Goal: Task Accomplishment & Management: Complete application form

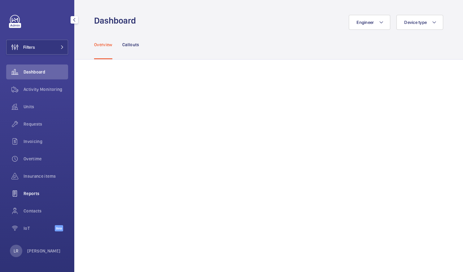
click at [51, 193] on span "Reports" at bounding box center [46, 193] width 45 height 6
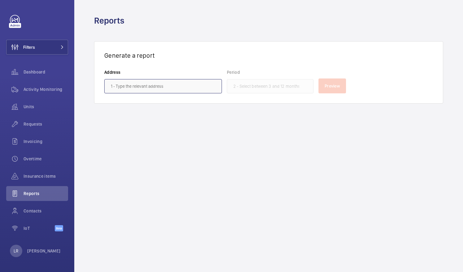
click at [134, 90] on input "text" at bounding box center [163, 86] width 118 height 14
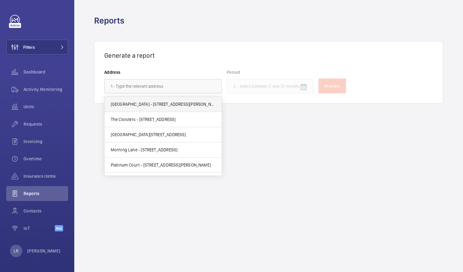
click at [159, 105] on span "[GEOGRAPHIC_DATA] - [STREET_ADDRESS][PERSON_NAME]" at bounding box center [163, 104] width 105 height 6
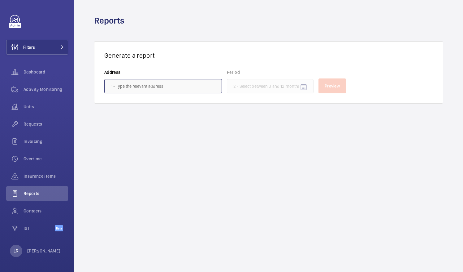
type input "[GEOGRAPHIC_DATA] - [STREET_ADDRESS][PERSON_NAME]"
click at [213, 87] on mat-icon at bounding box center [213, 85] width 7 height 7
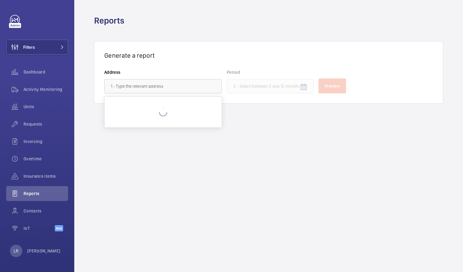
click at [215, 32] on wm-front-admin-header "Reports" at bounding box center [268, 20] width 389 height 41
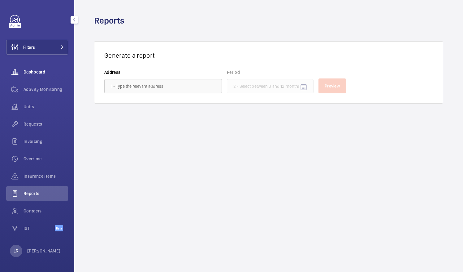
click at [38, 78] on div "Dashboard" at bounding box center [37, 71] width 62 height 15
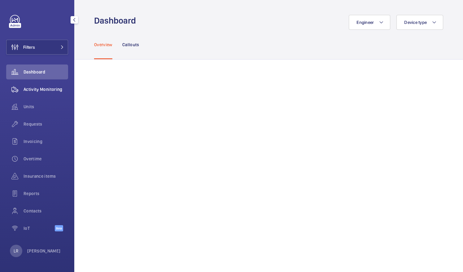
click at [44, 89] on span "Activity Monitoring" at bounding box center [46, 89] width 45 height 6
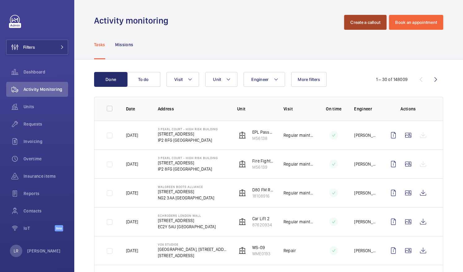
click at [348, 26] on button "Create a callout" at bounding box center [365, 22] width 42 height 15
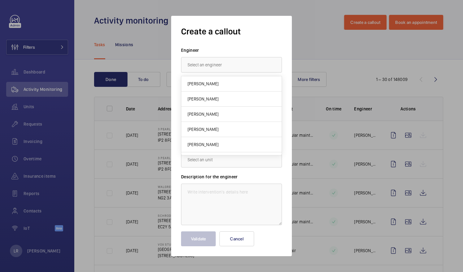
click at [279, 43] on div "Create a callout Engineer Task type Select a task type × Breakdown × Building U…" at bounding box center [231, 136] width 101 height 220
click at [250, 59] on input "text" at bounding box center [231, 64] width 101 height 15
click at [250, 86] on mat-option "[PERSON_NAME]" at bounding box center [232, 83] width 100 height 15
type input "[PERSON_NAME]"
click at [254, 97] on div at bounding box center [232, 96] width 100 height 15
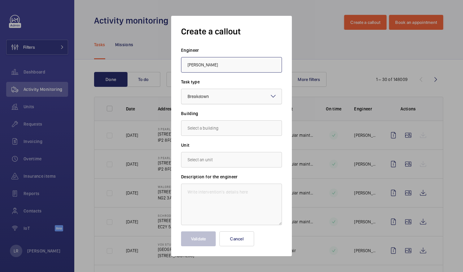
click at [254, 97] on div at bounding box center [232, 96] width 100 height 15
click at [248, 132] on input "text" at bounding box center [231, 127] width 101 height 15
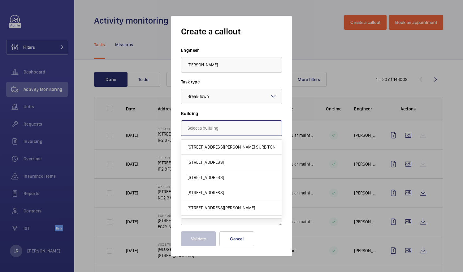
paste input "[STREET_ADDRESS]"
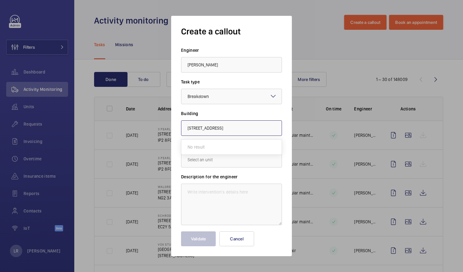
click at [254, 131] on input "[STREET_ADDRESS]" at bounding box center [231, 127] width 101 height 15
click at [256, 129] on input "Brondesbury Court" at bounding box center [231, 127] width 101 height 15
click at [219, 129] on input "Brondesbury Court" at bounding box center [231, 127] width 101 height 15
click at [232, 126] on input "Brondesbury Court" at bounding box center [231, 127] width 101 height 15
click at [209, 129] on input "Brondesbury Court" at bounding box center [231, 127] width 101 height 15
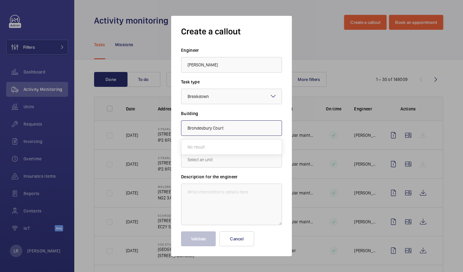
type input "Brondesbury Court"
click at [218, 171] on form "Engineer [PERSON_NAME] Task type Select a task type × Breakdown × Building Bron…" at bounding box center [231, 146] width 101 height 199
click at [187, 128] on input "Brondesbury Court" at bounding box center [231, 127] width 101 height 15
click at [237, 129] on input "Brondesbury Court" at bounding box center [231, 127] width 101 height 15
drag, startPoint x: 232, startPoint y: 128, endPoint x: 162, endPoint y: 126, distance: 70.7
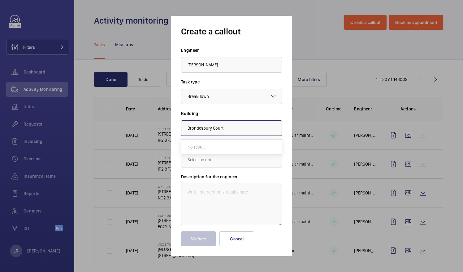
click at [162, 126] on div "Create a callout Engineer [PERSON_NAME] Task type Select a task type × Breakdow…" at bounding box center [231, 136] width 463 height 272
click at [224, 144] on span "[STREET_ADDRESS]" at bounding box center [206, 147] width 37 height 6
type input "[STREET_ADDRESS]"
click at [243, 159] on input "text" at bounding box center [231, 159] width 101 height 15
click at [245, 180] on mat-option "47459973 - [GEOGRAPHIC_DATA]" at bounding box center [232, 178] width 100 height 15
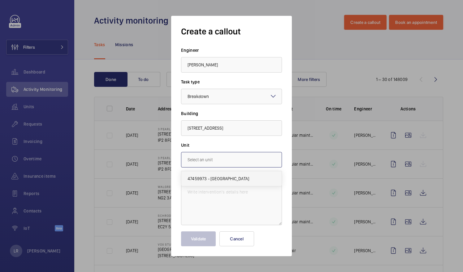
type input "47459973 - [GEOGRAPHIC_DATA]"
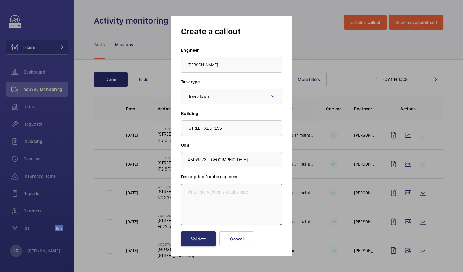
click at [239, 192] on textarea at bounding box center [231, 204] width 101 height 42
click at [200, 192] on textarea "Lift isnt working" at bounding box center [231, 204] width 101 height 42
click at [243, 196] on textarea "Lift isn't working" at bounding box center [231, 204] width 101 height 42
click at [230, 203] on textarea "Lift isn't working. Customer requesting attendance [DATE]" at bounding box center [231, 204] width 101 height 42
type textarea "Lift isn't working. Customer requesting attendance [DATE]."
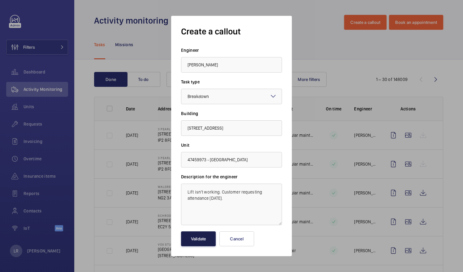
click at [206, 237] on button "Validate" at bounding box center [198, 238] width 35 height 15
